Goal: Register for event/course

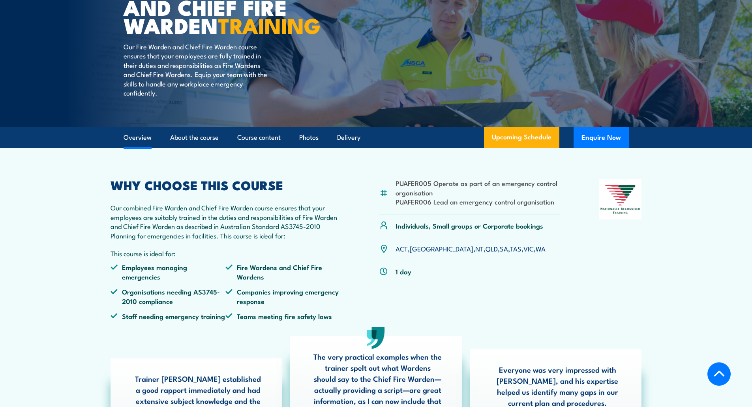
scroll to position [197, 0]
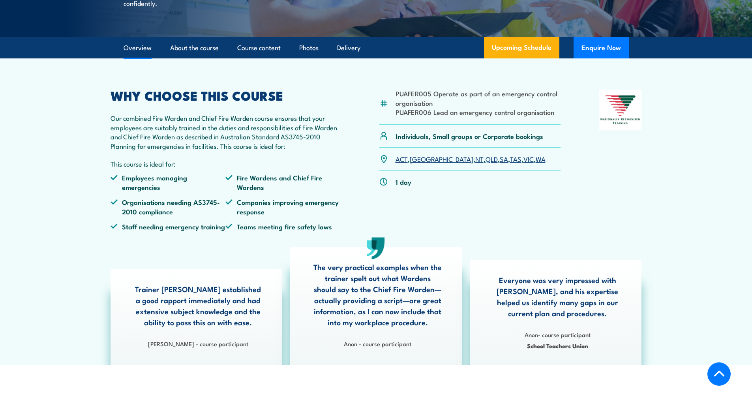
click at [500, 163] on link "SA" at bounding box center [504, 158] width 8 height 9
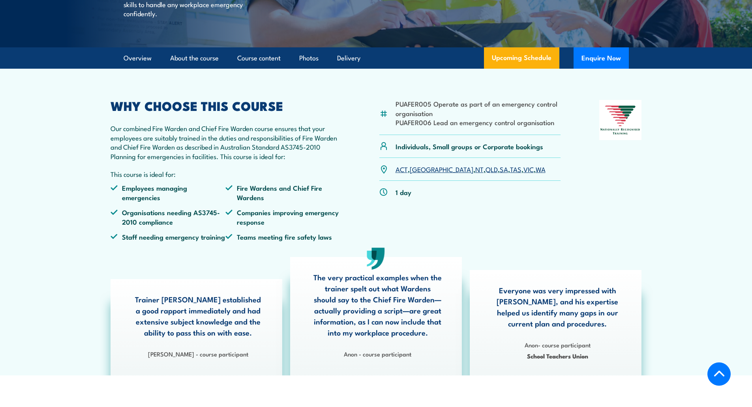
scroll to position [174, 0]
